Goal: Information Seeking & Learning: Learn about a topic

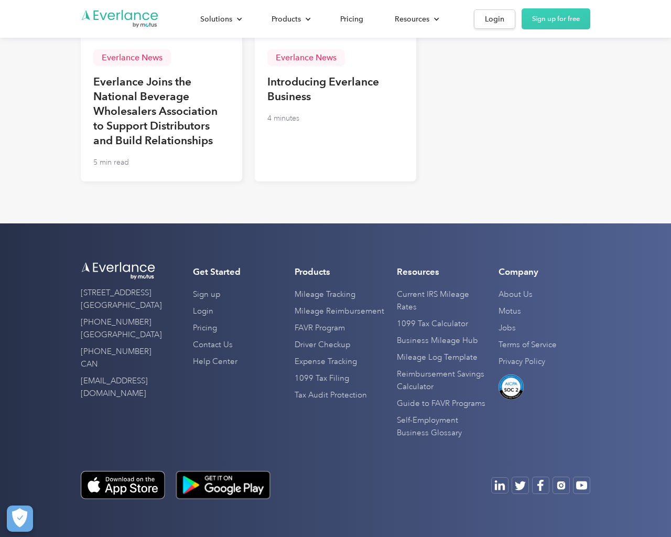
scroll to position [2733, 0]
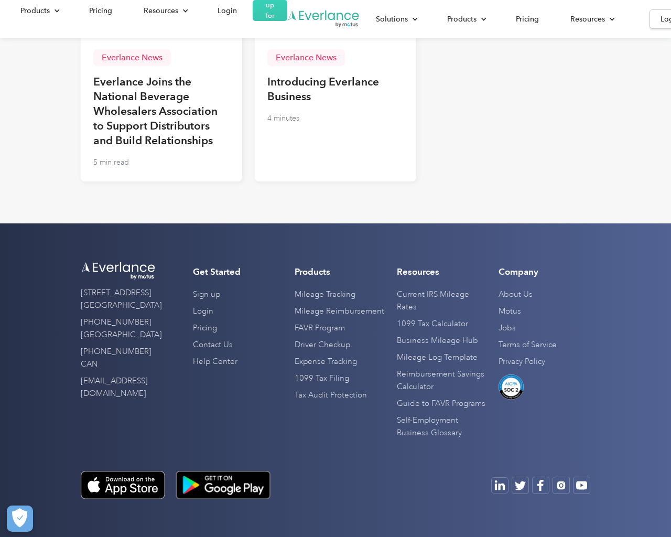
scroll to position [2733, 0]
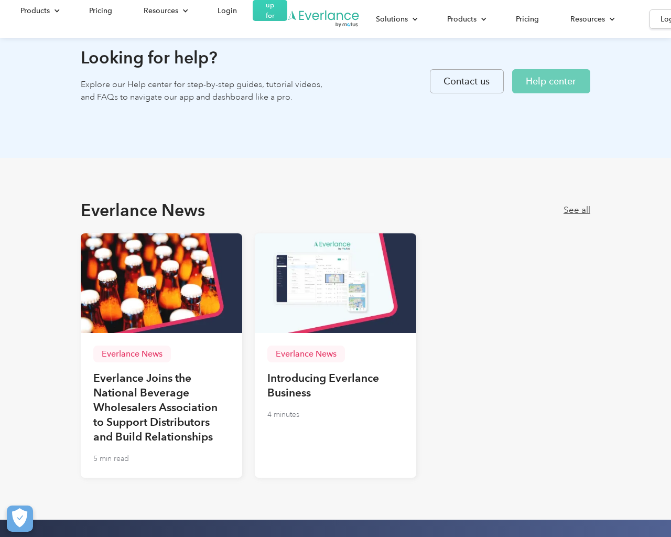
scroll to position [2589, 0]
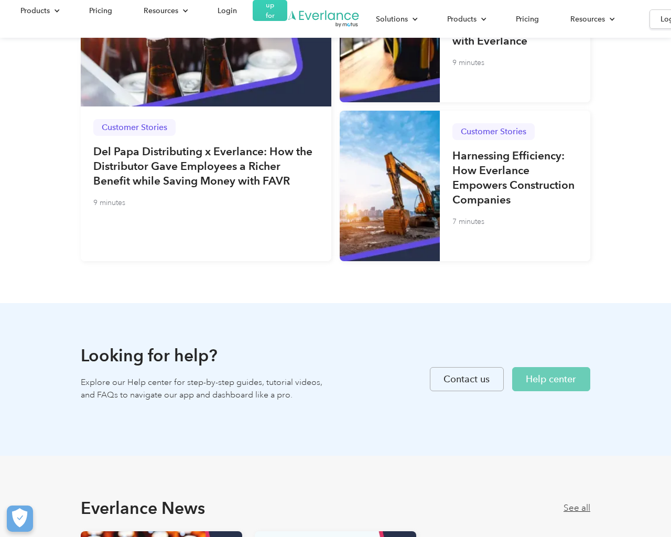
scroll to position [1164, 0]
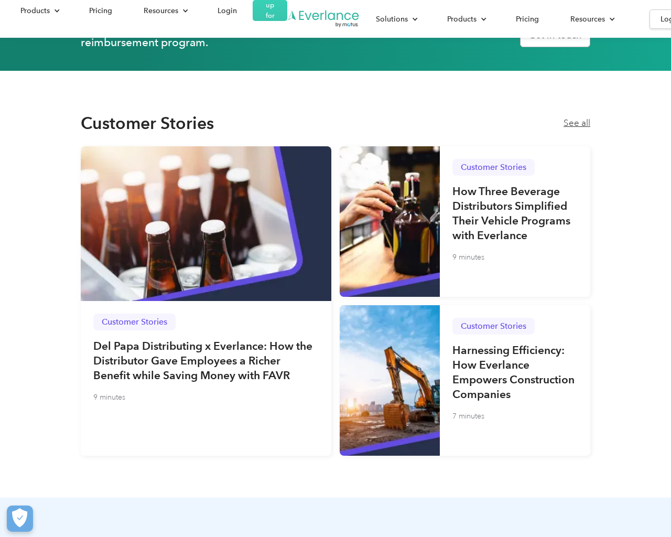
scroll to position [1975, 0]
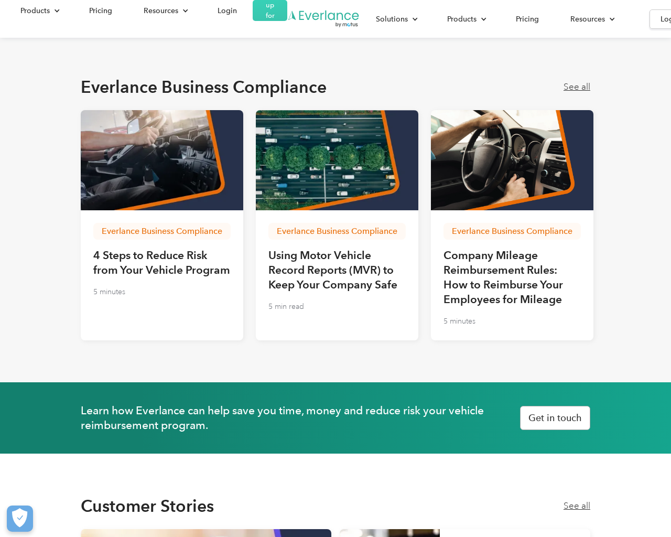
scroll to position [1591, 0]
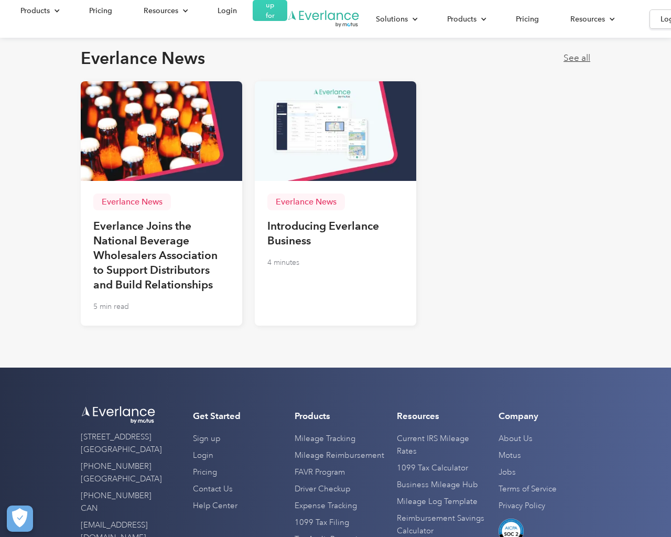
scroll to position [2589, 0]
